Goal: Navigation & Orientation: Find specific page/section

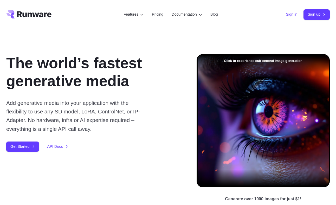
click at [286, 17] on link "Sign in" at bounding box center [291, 14] width 11 height 6
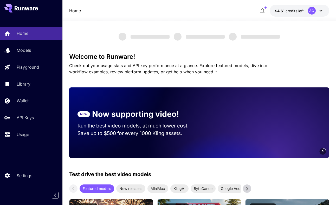
click at [302, 15] on button "$4.61 credits left AG" at bounding box center [300, 11] width 60 height 12
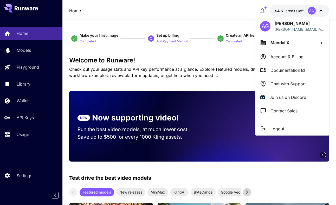
click at [288, 41] on span "Mandai X" at bounding box center [279, 42] width 19 height 5
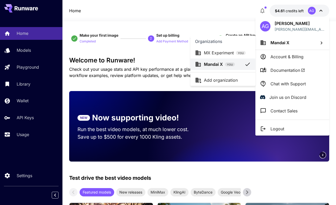
click at [221, 65] on p "Mandai X" at bounding box center [213, 64] width 19 height 6
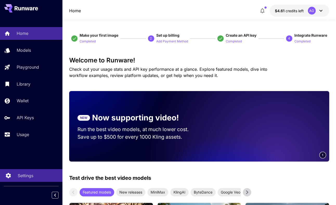
click at [27, 176] on p "Settings" at bounding box center [26, 175] width 16 height 6
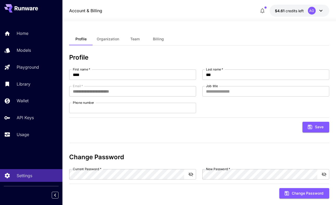
click at [133, 40] on span "Team" at bounding box center [134, 39] width 9 height 5
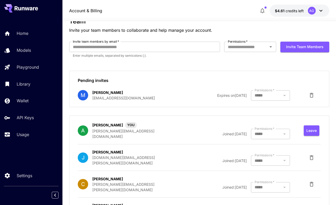
scroll to position [39, 0]
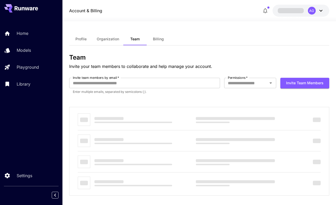
scroll to position [6, 0]
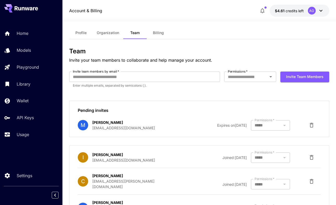
click at [296, 14] on button "$4.61 credits left AG" at bounding box center [300, 11] width 60 height 12
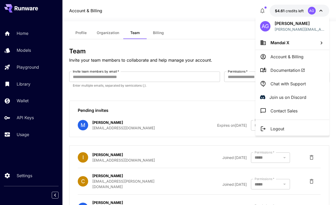
click at [295, 39] on li "Mandai X" at bounding box center [292, 43] width 74 height 14
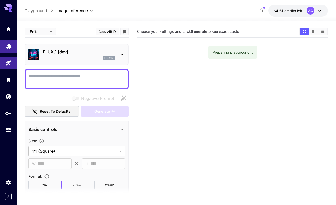
click at [4, 44] on link at bounding box center [8, 46] width 17 height 13
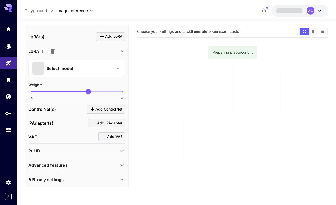
scroll to position [28, 0]
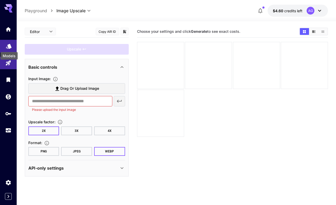
click at [7, 47] on icon "Models" at bounding box center [8, 44] width 5 height 5
